Goal: Task Accomplishment & Management: Manage account settings

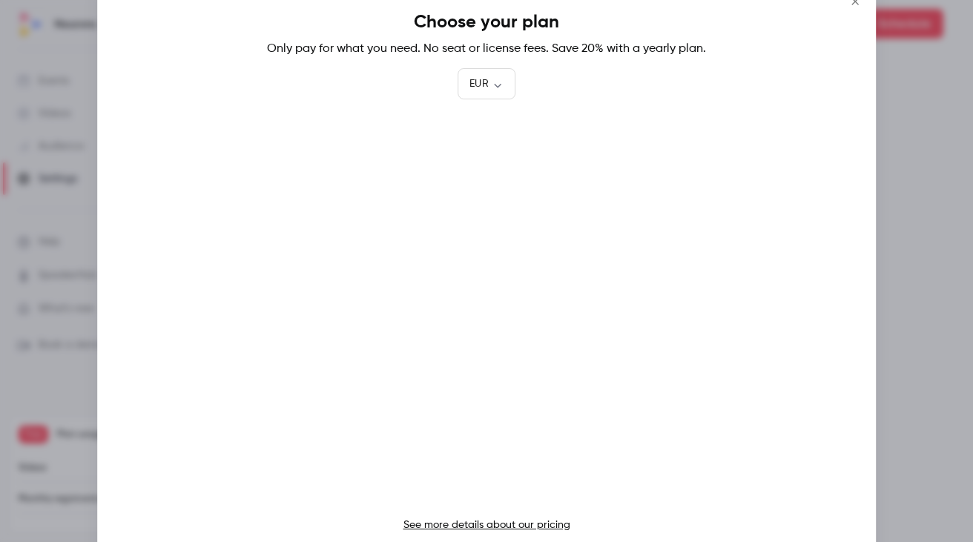
click at [916, 99] on div at bounding box center [486, 271] width 973 height 542
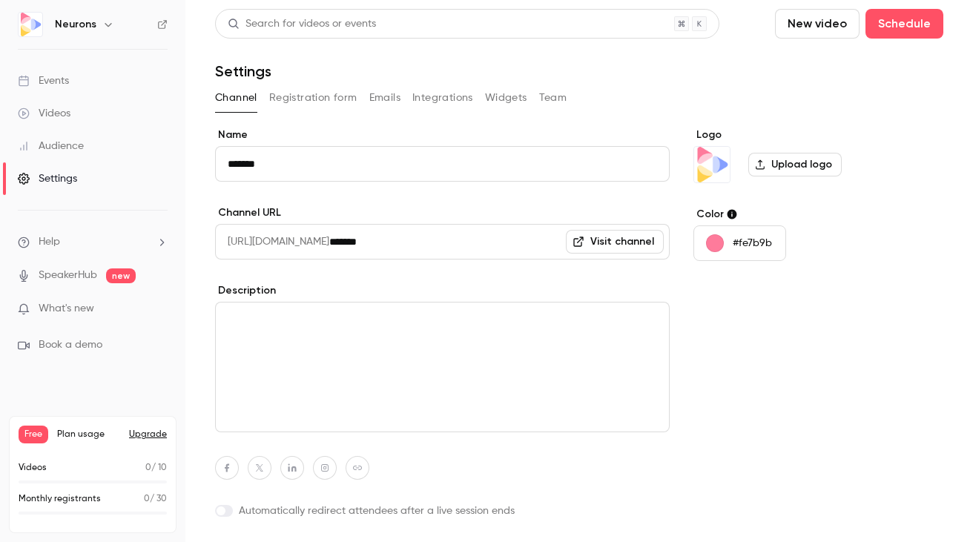
click at [62, 139] on div "Audience" at bounding box center [51, 146] width 66 height 15
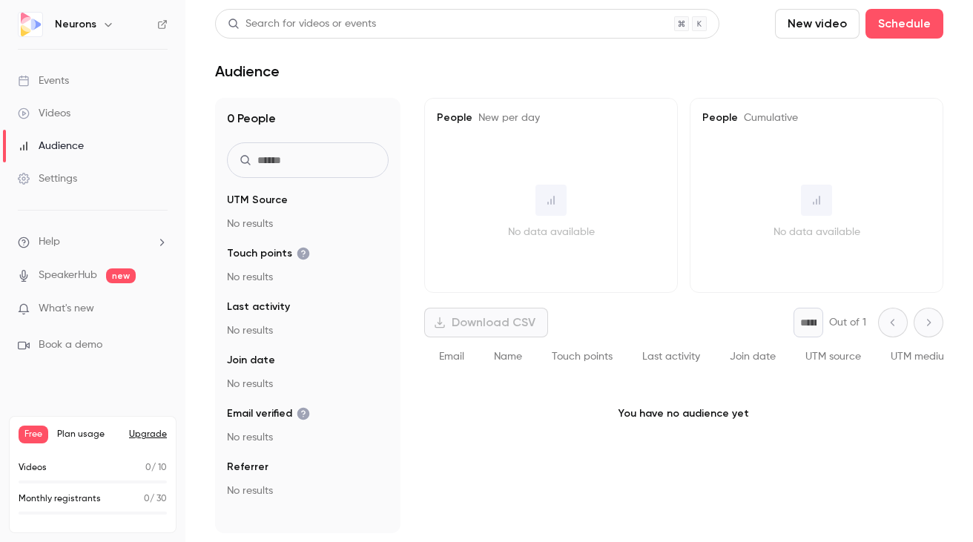
click at [99, 87] on link "Events" at bounding box center [92, 81] width 185 height 33
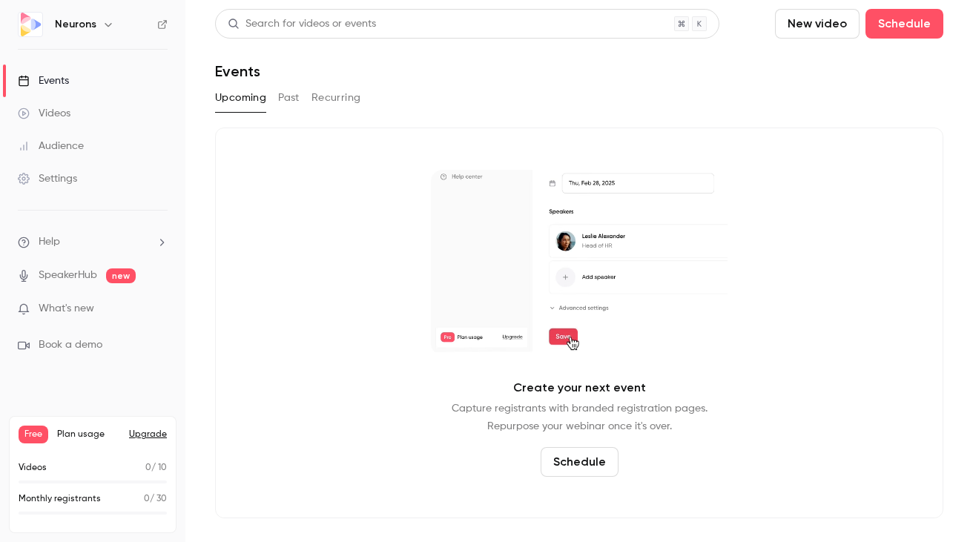
click at [837, 4] on main "Search for videos or events New video Schedule Events Upcoming Past Recurring C…" at bounding box center [579, 271] width 788 height 542
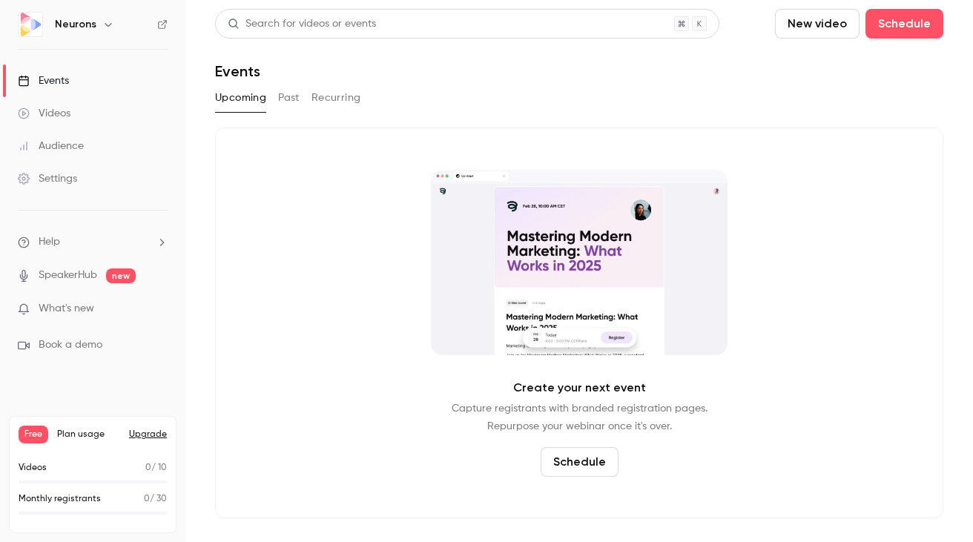
click at [824, 11] on button "New video" at bounding box center [817, 24] width 85 height 30
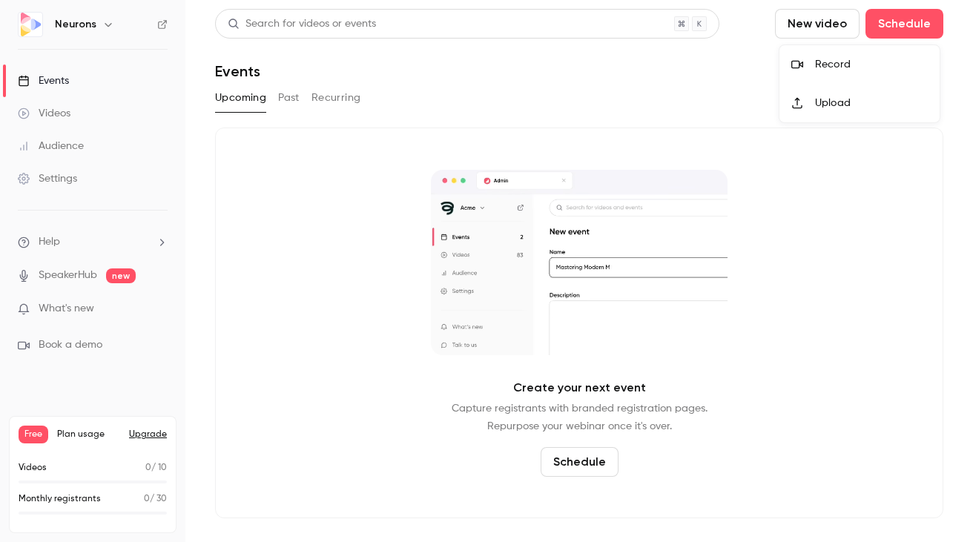
click at [934, 32] on div at bounding box center [486, 271] width 973 height 542
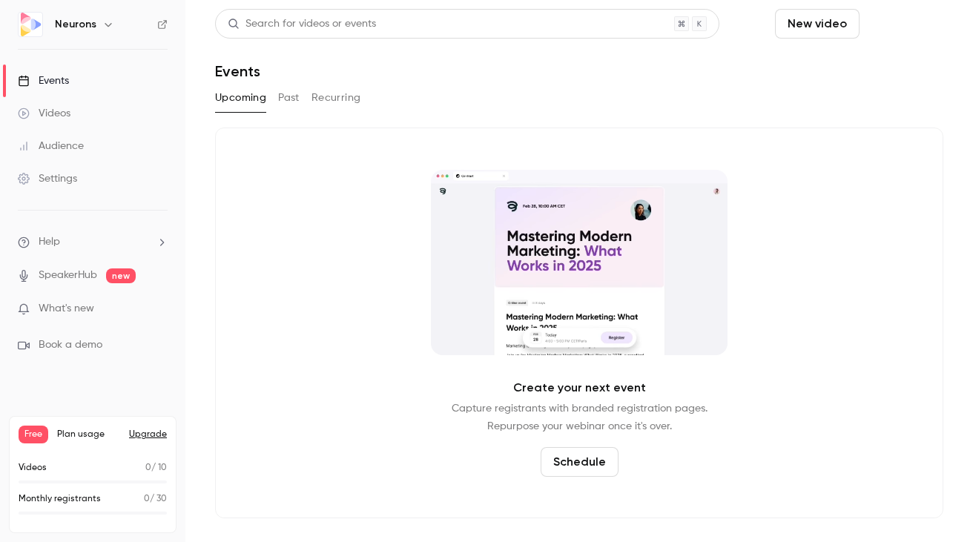
click at [922, 31] on button "Schedule" at bounding box center [904, 24] width 78 height 30
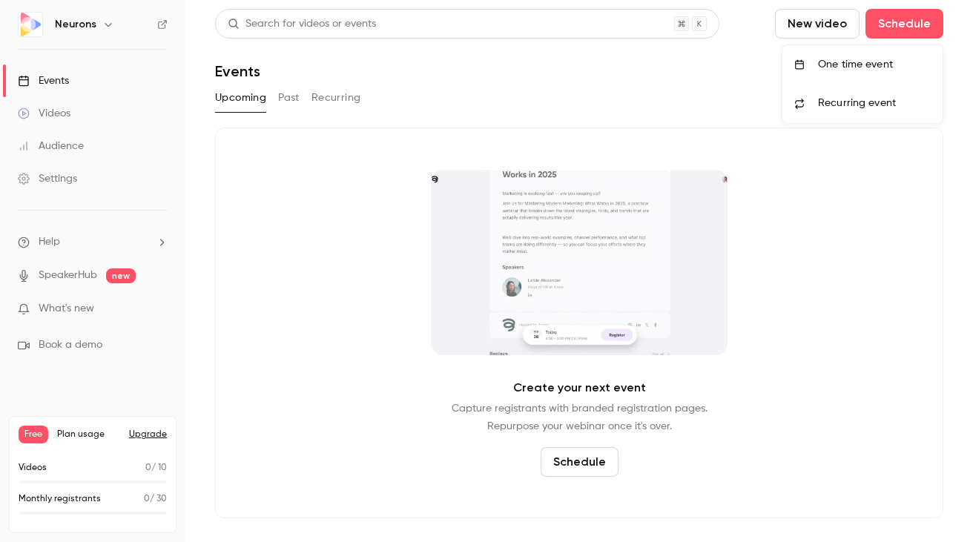
click at [908, 31] on div at bounding box center [486, 271] width 973 height 542
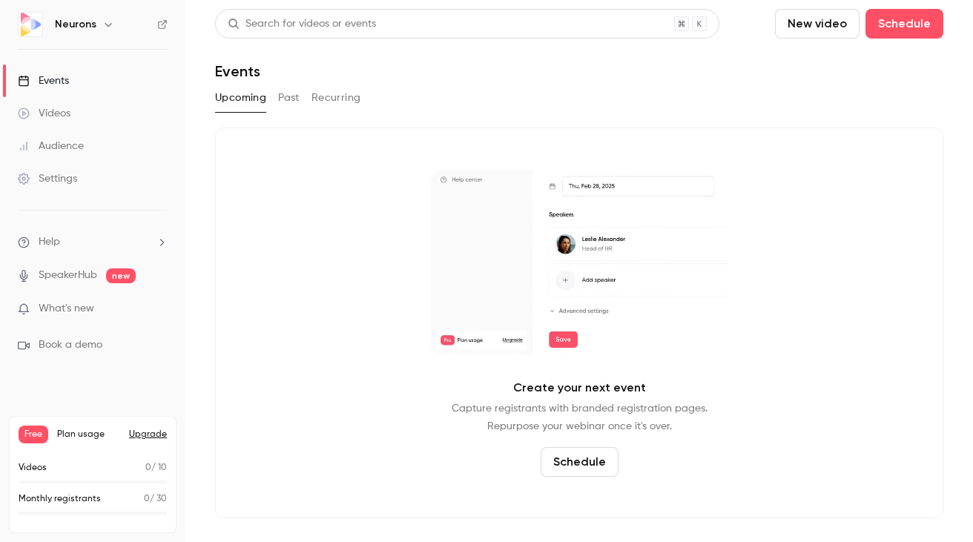
click at [785, 30] on button "New video" at bounding box center [817, 24] width 85 height 30
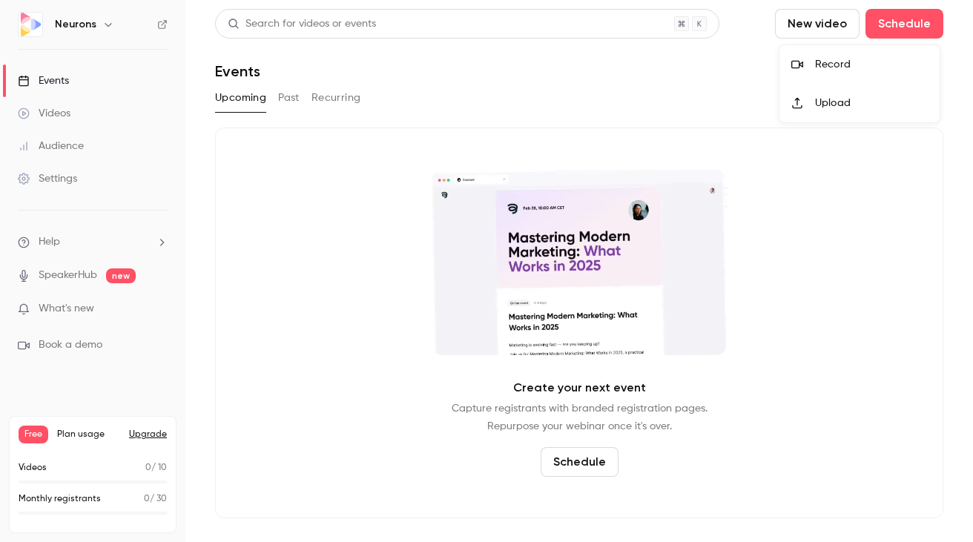
click at [843, 81] on li "Record" at bounding box center [859, 64] width 160 height 39
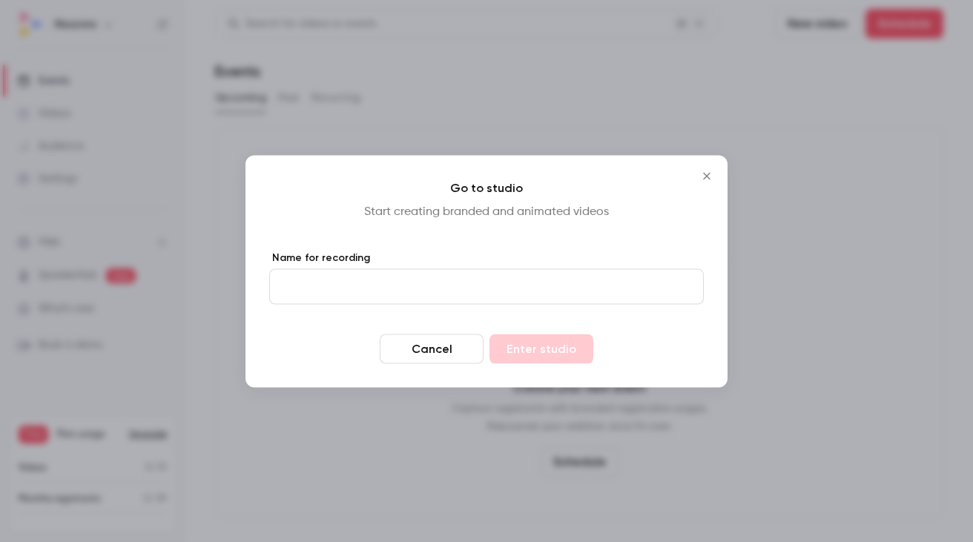
click at [463, 275] on input "Name for recording" at bounding box center [486, 286] width 435 height 36
type input "****"
click at [489, 334] on button "Enter studio" at bounding box center [541, 349] width 104 height 30
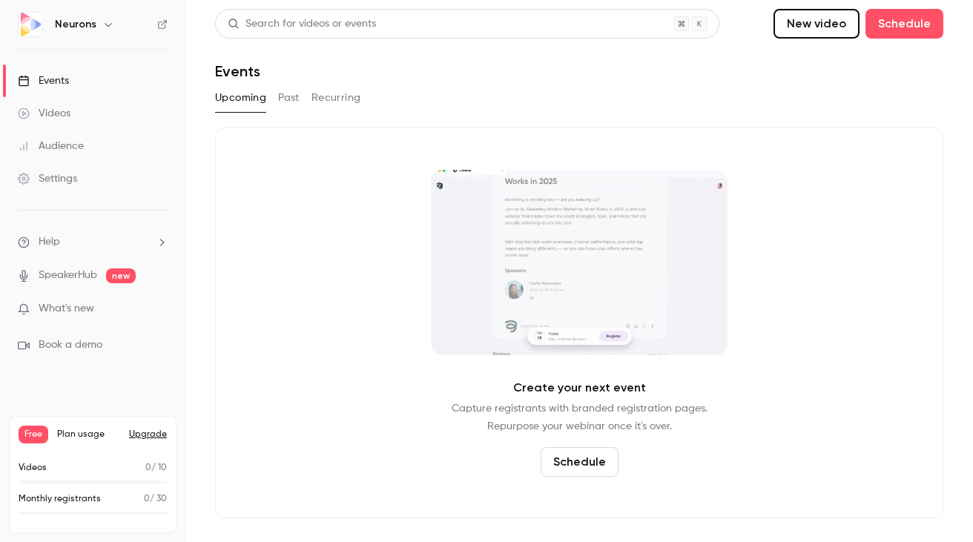
click at [70, 148] on div "Audience" at bounding box center [51, 146] width 66 height 15
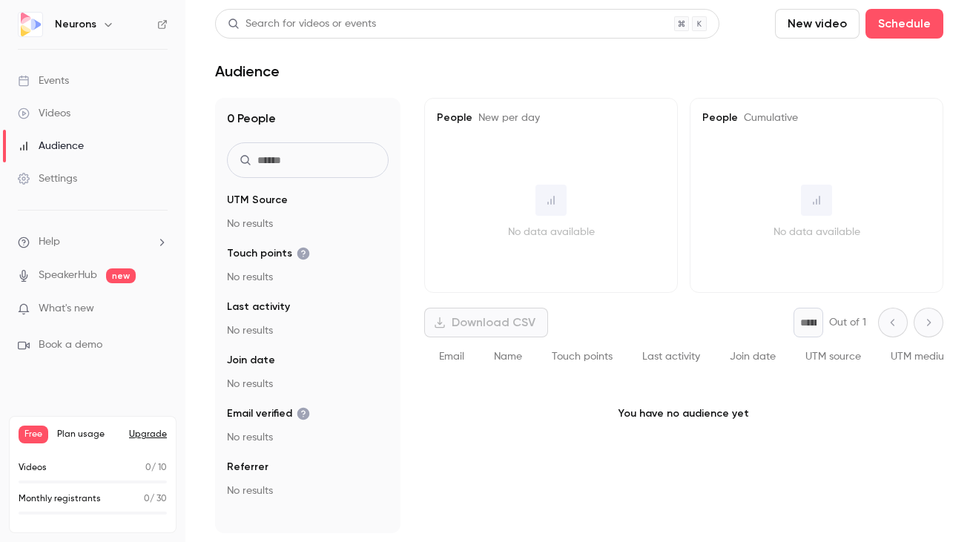
click at [58, 156] on link "Audience" at bounding box center [92, 146] width 185 height 33
click at [58, 175] on div "Settings" at bounding box center [47, 178] width 59 height 15
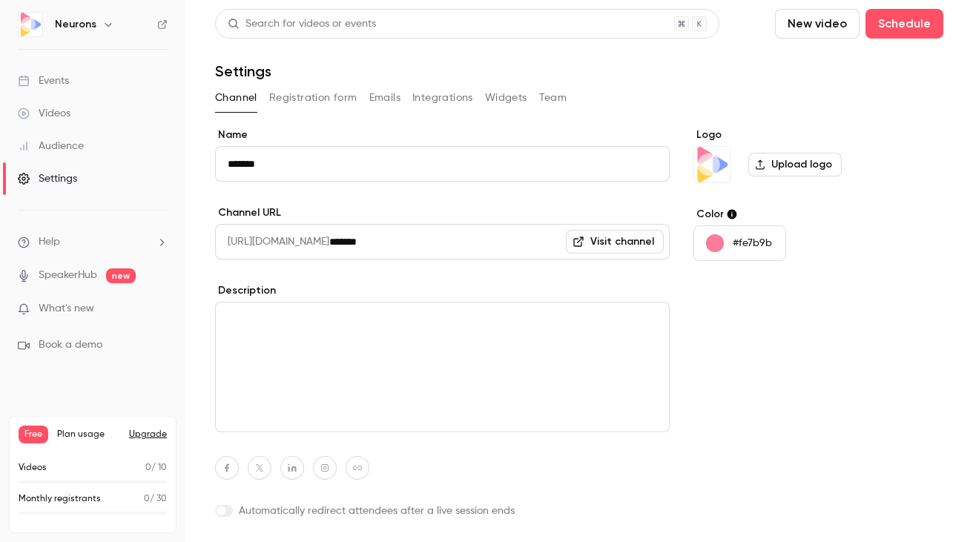
click at [61, 119] on div "Videos" at bounding box center [44, 113] width 53 height 15
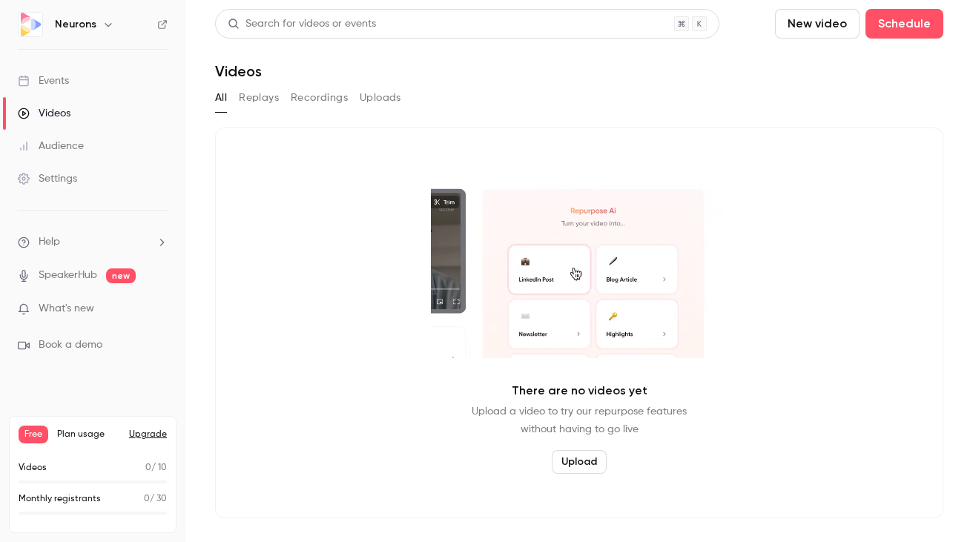
click at [54, 85] on div "Events" at bounding box center [43, 80] width 51 height 15
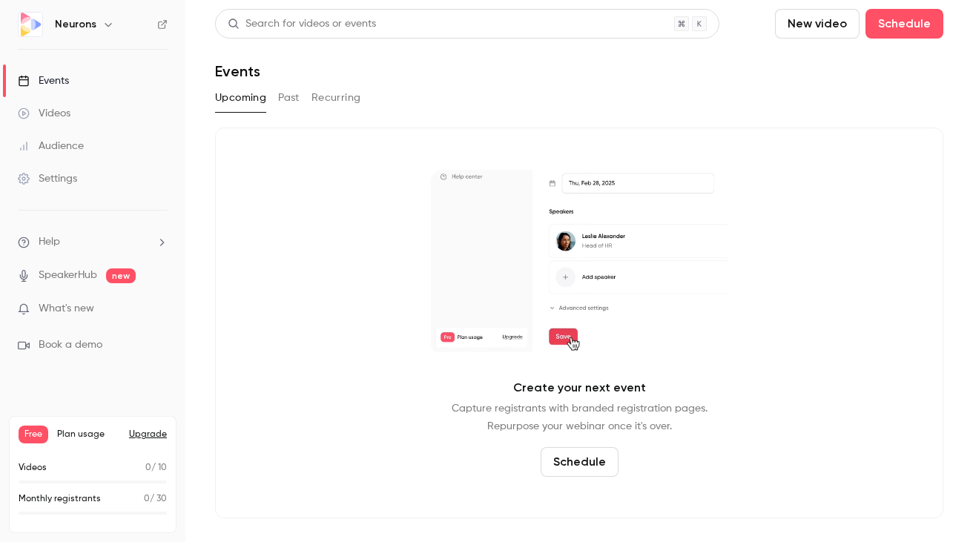
click at [71, 175] on div "Settings" at bounding box center [47, 178] width 59 height 15
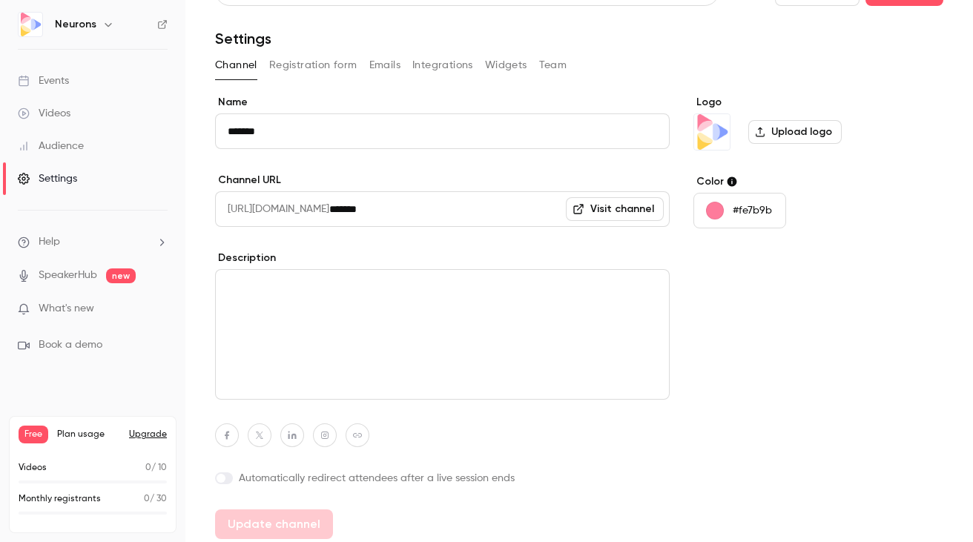
scroll to position [36, 0]
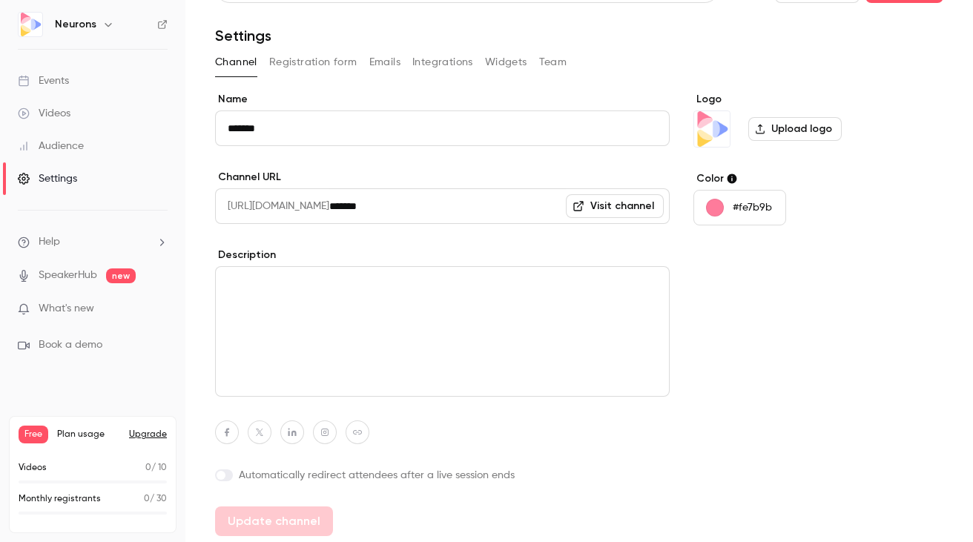
click at [597, 207] on link "Visit channel" at bounding box center [615, 206] width 98 height 24
click at [85, 278] on link "SpeakerHub" at bounding box center [68, 276] width 59 height 16
click at [69, 148] on div "Audience" at bounding box center [51, 146] width 66 height 15
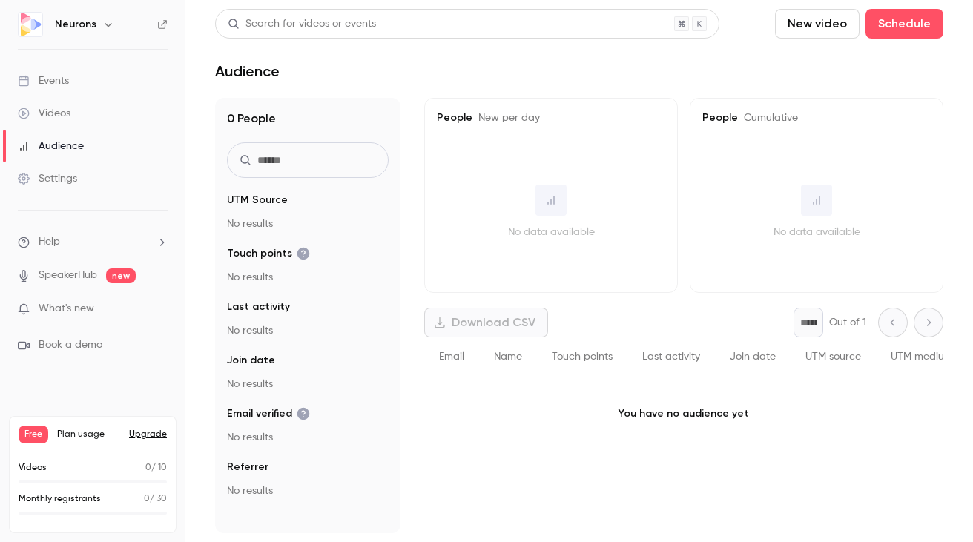
click at [65, 120] on div "Videos" at bounding box center [44, 113] width 53 height 15
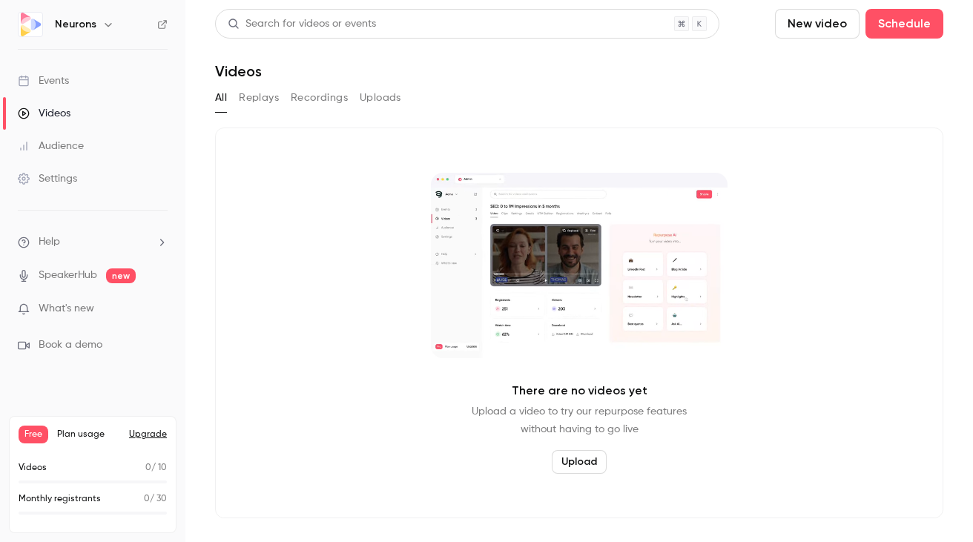
click at [47, 91] on link "Events" at bounding box center [92, 81] width 185 height 33
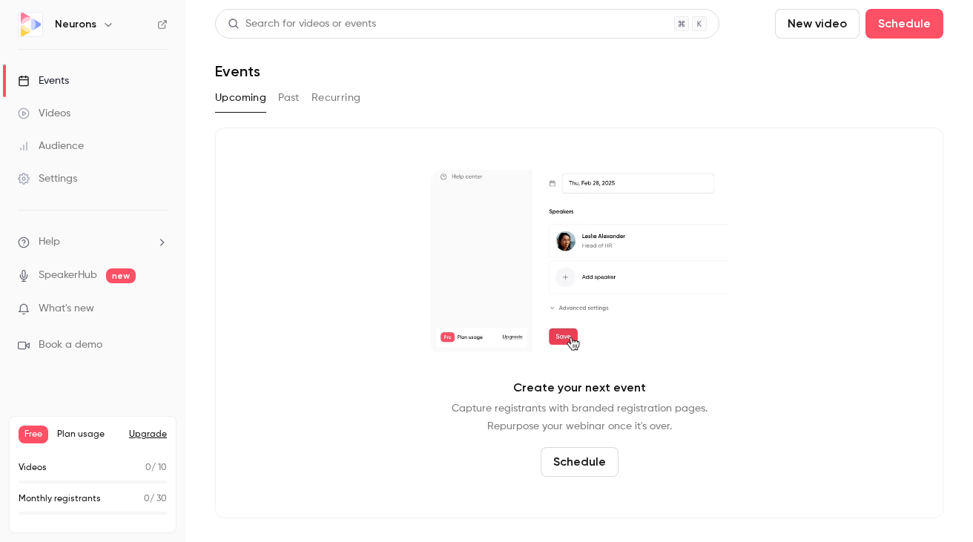
click at [286, 93] on button "Past" at bounding box center [289, 98] width 22 height 24
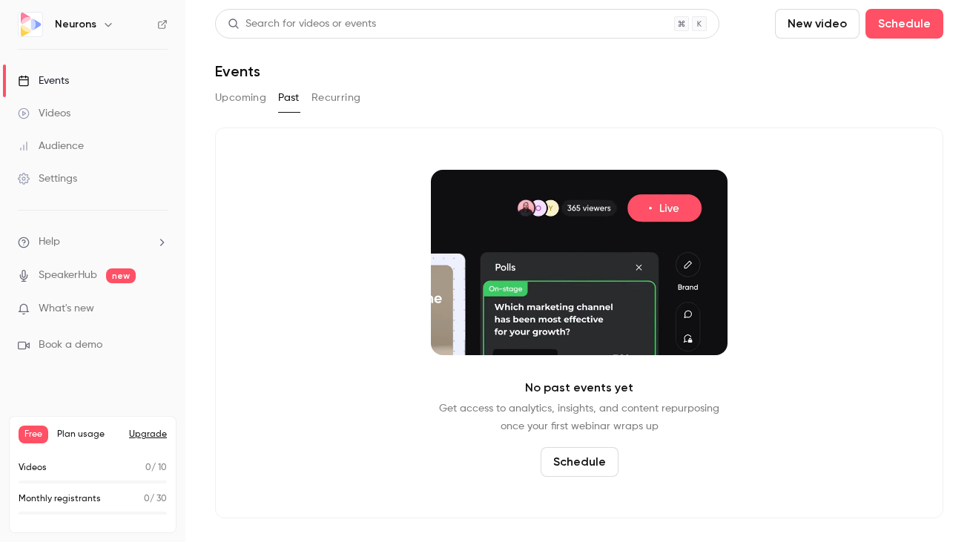
click at [360, 105] on div "Upcoming Past Recurring" at bounding box center [579, 98] width 728 height 24
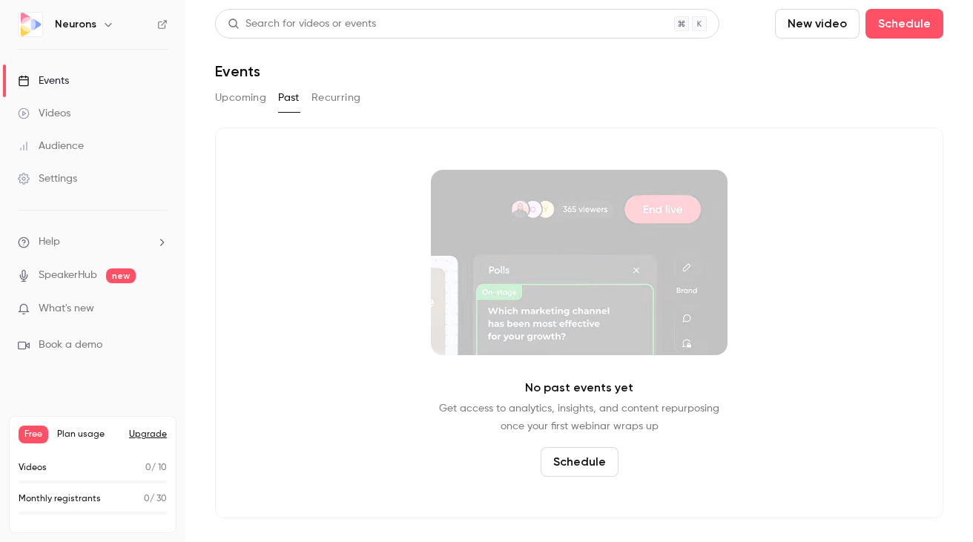
click at [79, 105] on link "Videos" at bounding box center [92, 113] width 185 height 33
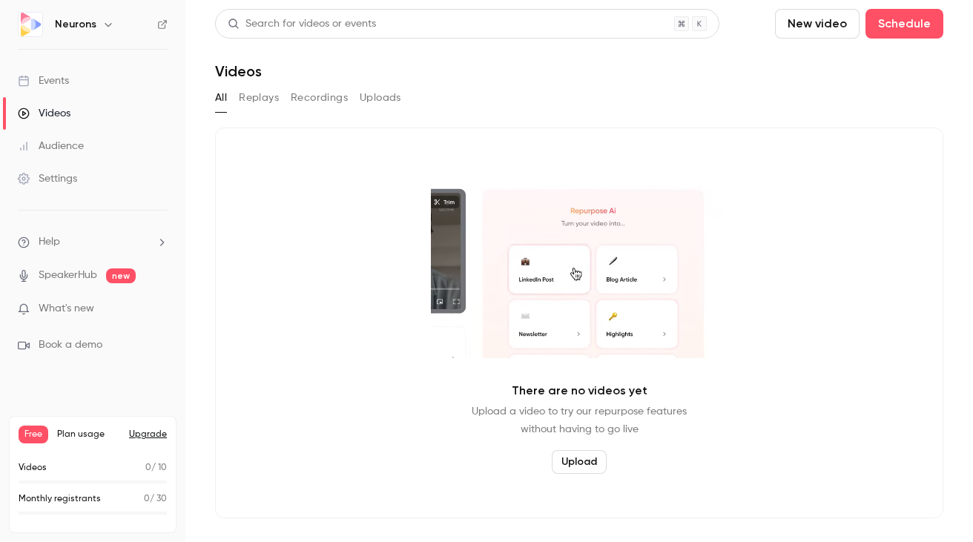
click at [64, 154] on link "Audience" at bounding box center [92, 146] width 185 height 33
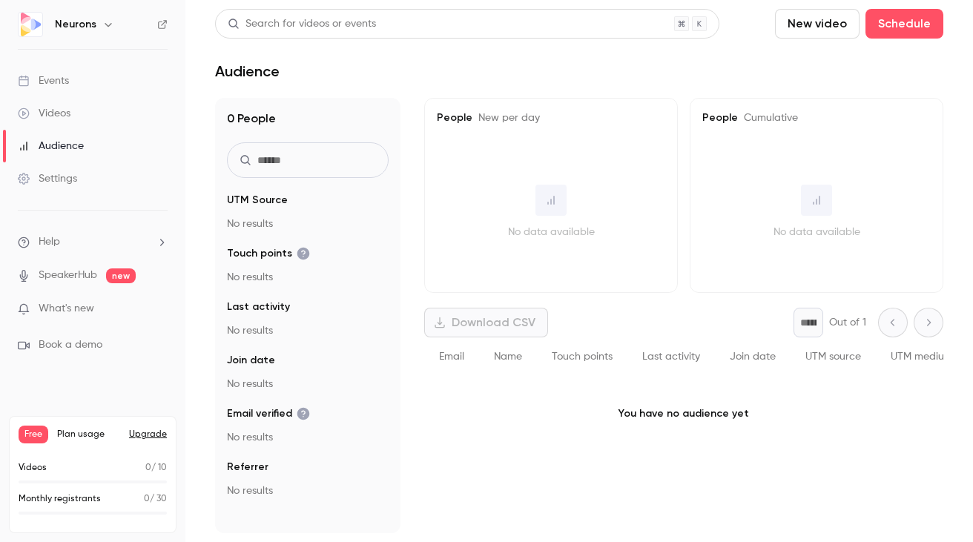
click at [38, 184] on div "Settings" at bounding box center [47, 178] width 59 height 15
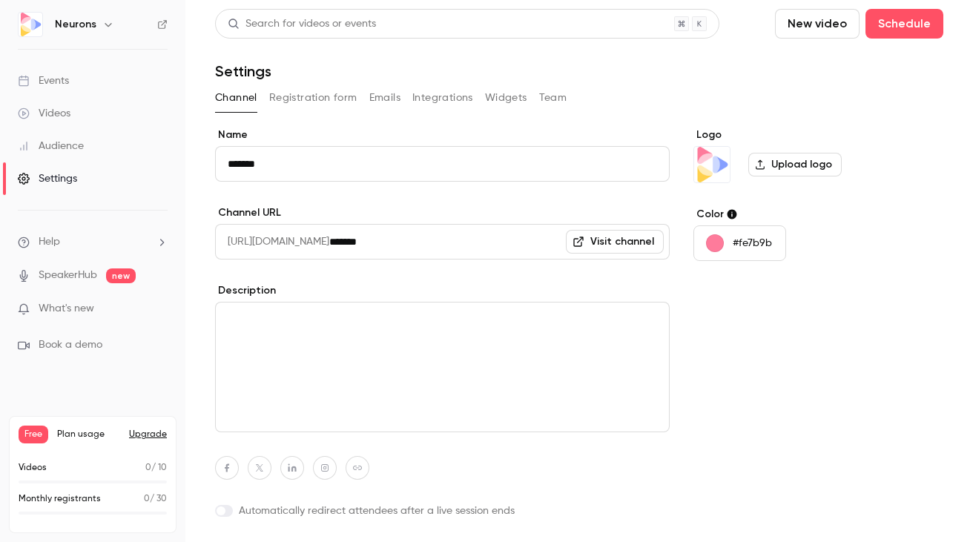
click at [246, 282] on div "Name ******* Channel URL [URL][DOMAIN_NAME] ******* Visit channel Description A…" at bounding box center [442, 350] width 455 height 444
click at [73, 145] on div "Audience" at bounding box center [51, 146] width 66 height 15
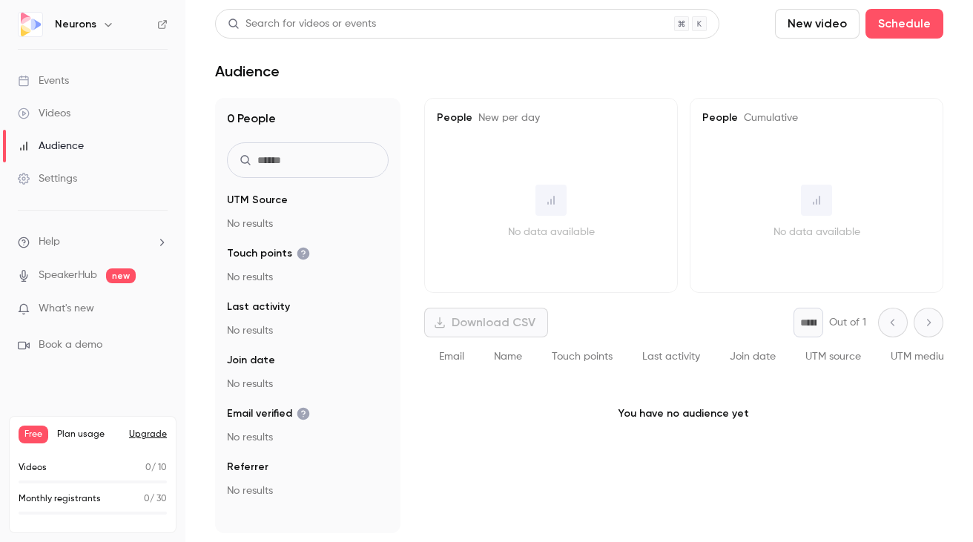
click at [56, 119] on div "Videos" at bounding box center [44, 113] width 53 height 15
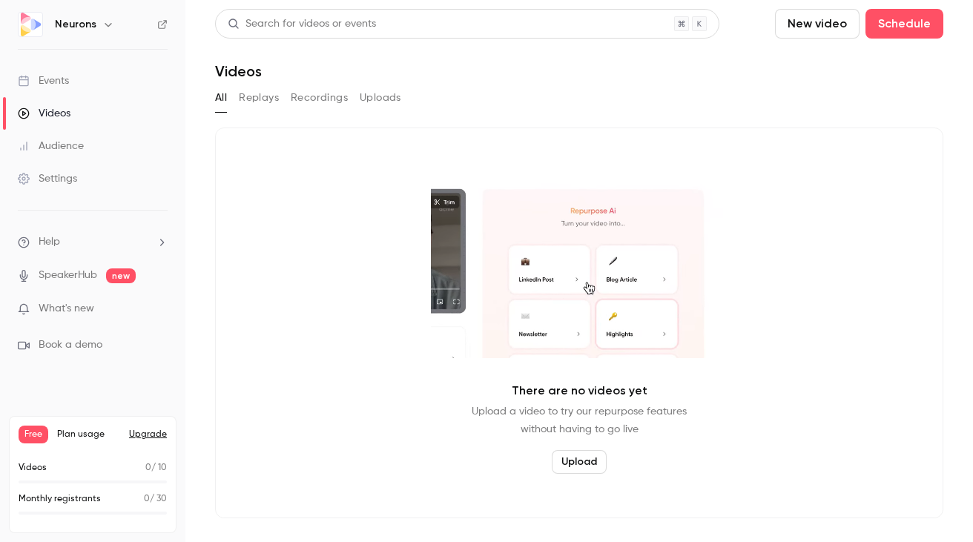
click at [68, 90] on link "Events" at bounding box center [92, 81] width 185 height 33
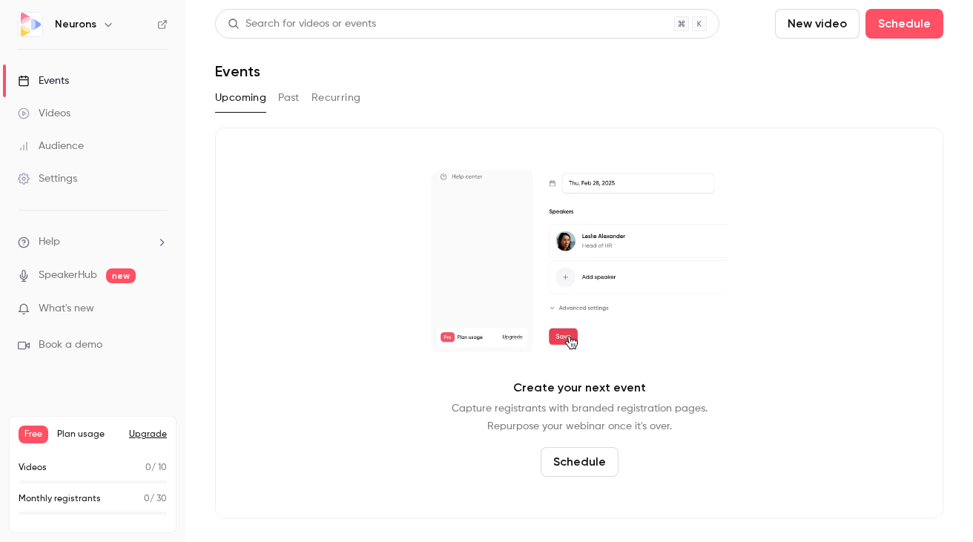
click at [73, 120] on link "Videos" at bounding box center [92, 113] width 185 height 33
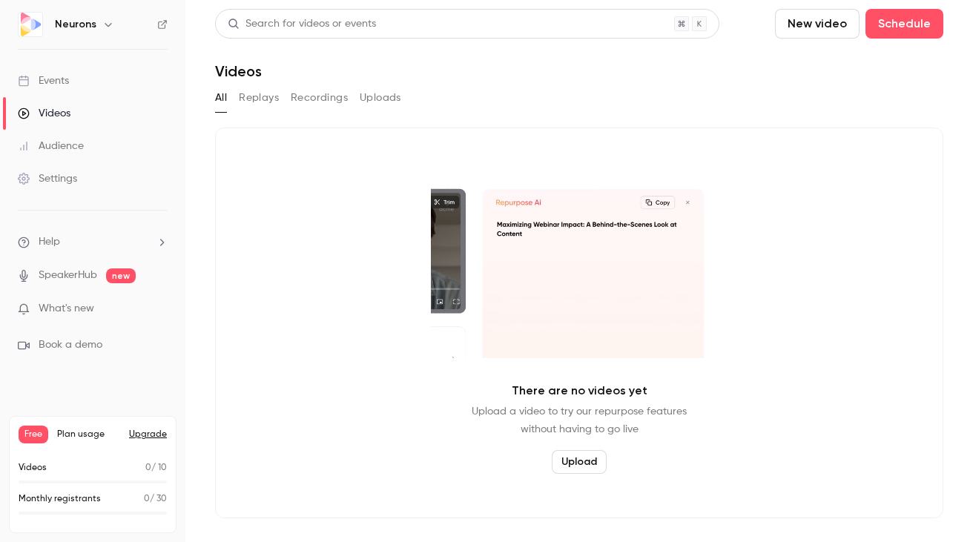
click at [61, 179] on div "Settings" at bounding box center [47, 178] width 59 height 15
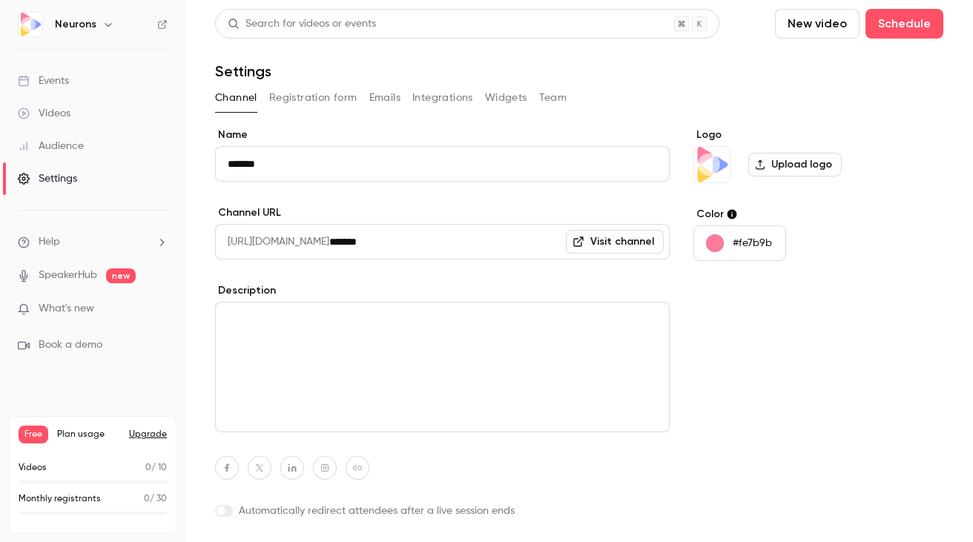
click at [305, 96] on button "Registration form" at bounding box center [313, 98] width 88 height 24
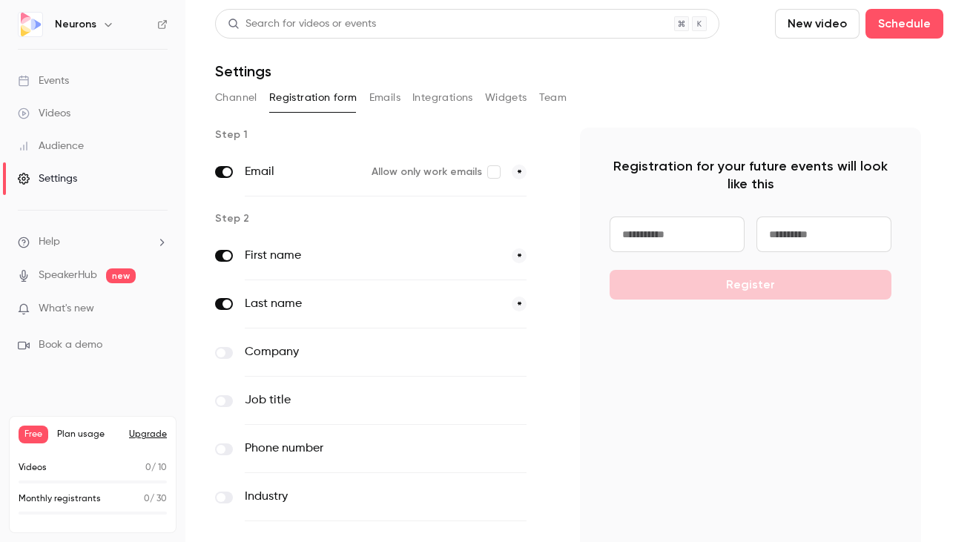
click at [550, 102] on button "Team" at bounding box center [553, 98] width 28 height 24
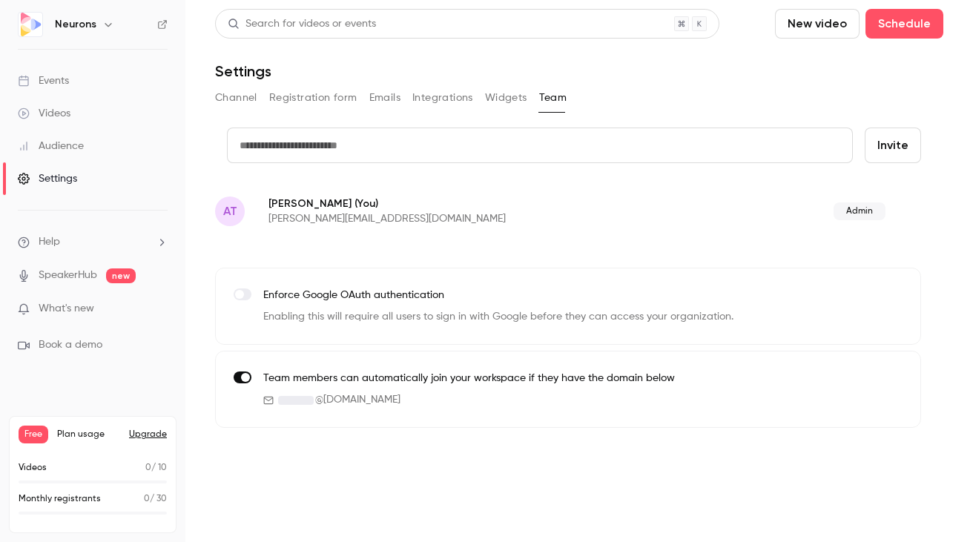
click at [335, 159] on input "text" at bounding box center [540, 146] width 626 height 36
paste input "**********"
type input "**********"
click at [865, 128] on button "Invite" at bounding box center [893, 146] width 56 height 36
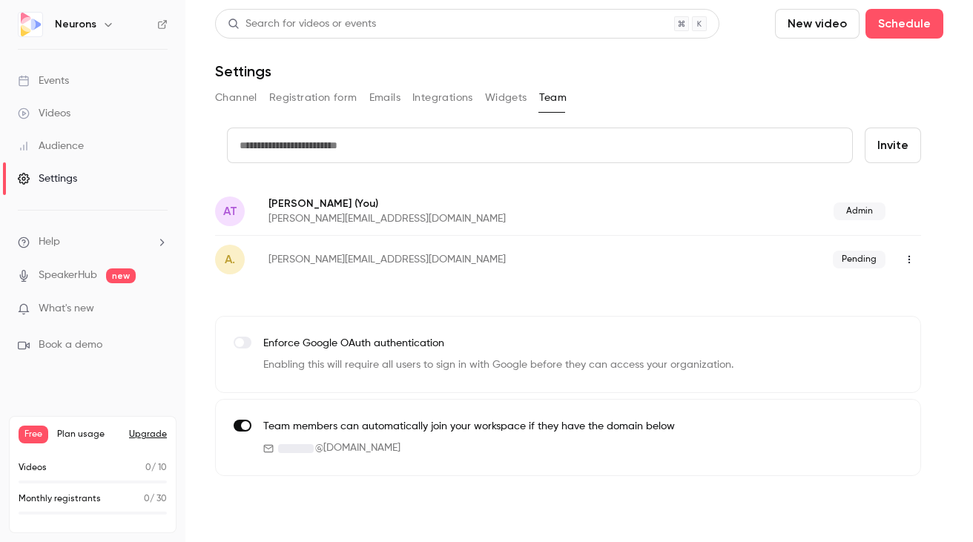
click at [401, 139] on input "text" at bounding box center [540, 146] width 626 height 36
paste input "**********"
type input "**********"
click at [865, 128] on button "Invite" at bounding box center [893, 146] width 56 height 36
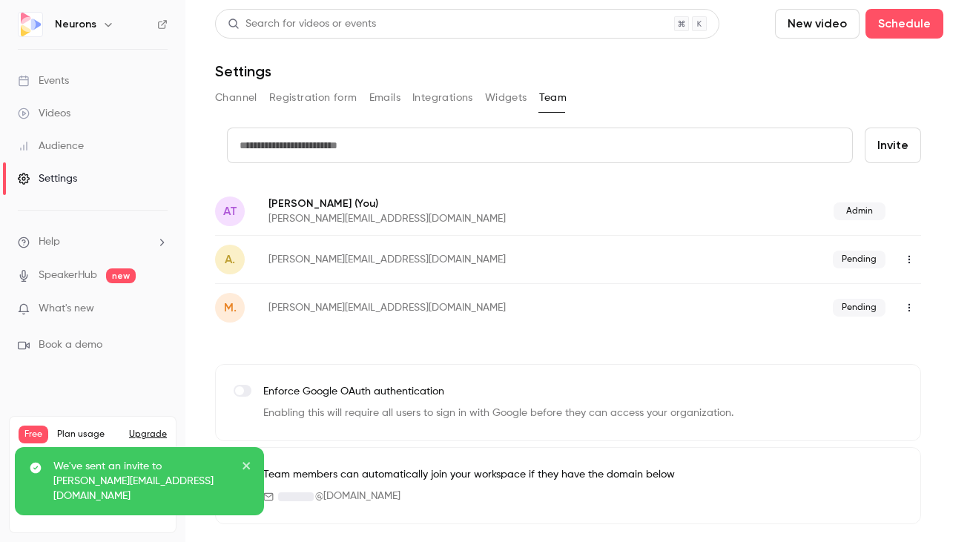
click at [245, 469] on icon "close" at bounding box center [246, 465] width 7 height 7
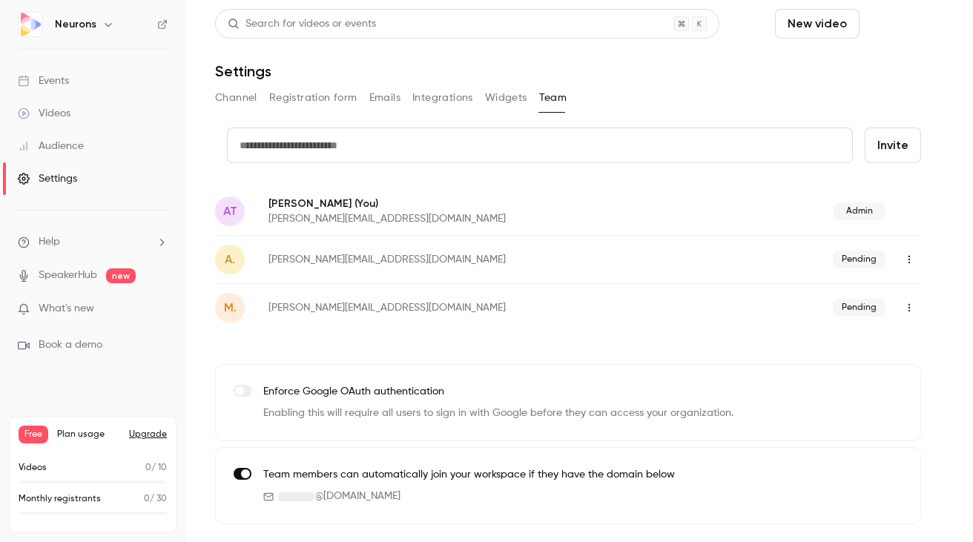
click at [890, 38] on button "Schedule" at bounding box center [904, 24] width 78 height 30
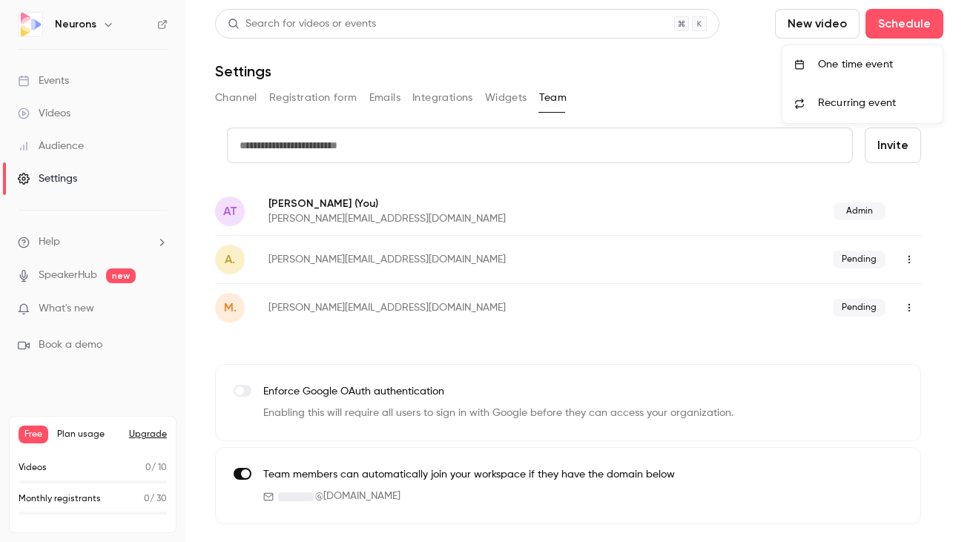
click at [554, 59] on div at bounding box center [486, 271] width 973 height 542
click at [789, 32] on button "New video" at bounding box center [817, 24] width 85 height 30
click at [789, 32] on div at bounding box center [486, 271] width 973 height 542
click at [801, 27] on button "New video" at bounding box center [817, 24] width 85 height 30
click at [831, 104] on div "Upload" at bounding box center [871, 103] width 113 height 15
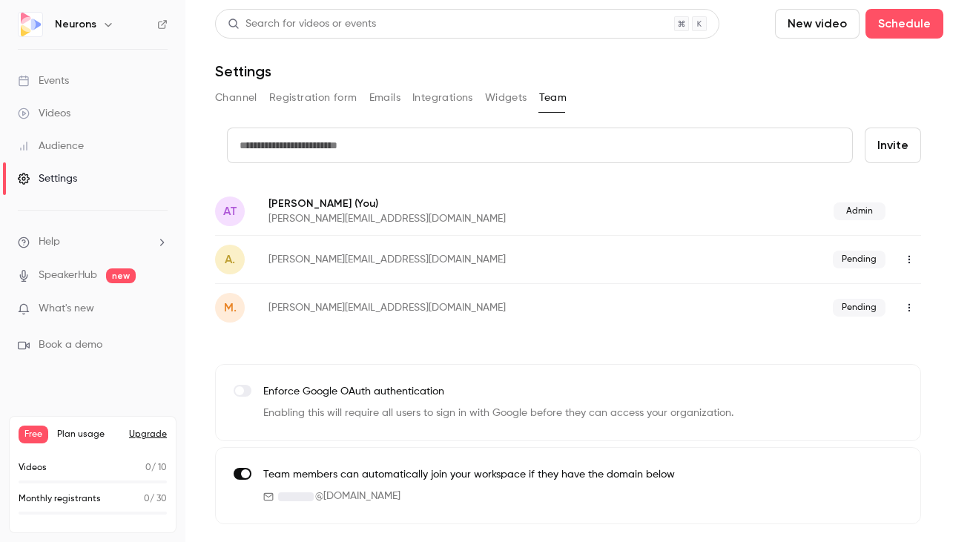
click at [700, 82] on div "Search for videos or events New video Schedule Settings Channel Registration fo…" at bounding box center [579, 266] width 728 height 515
